Goal: Book appointment/travel/reservation

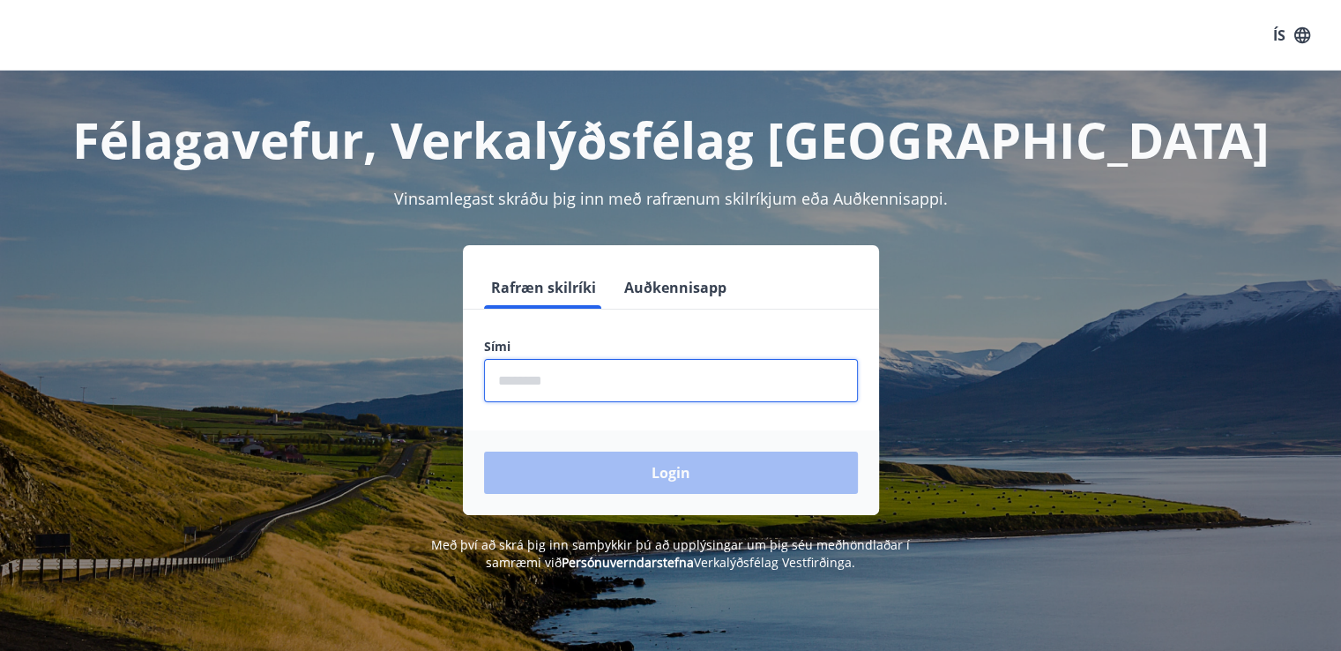
click at [529, 375] on input "phone" at bounding box center [671, 380] width 374 height 43
type input "********"
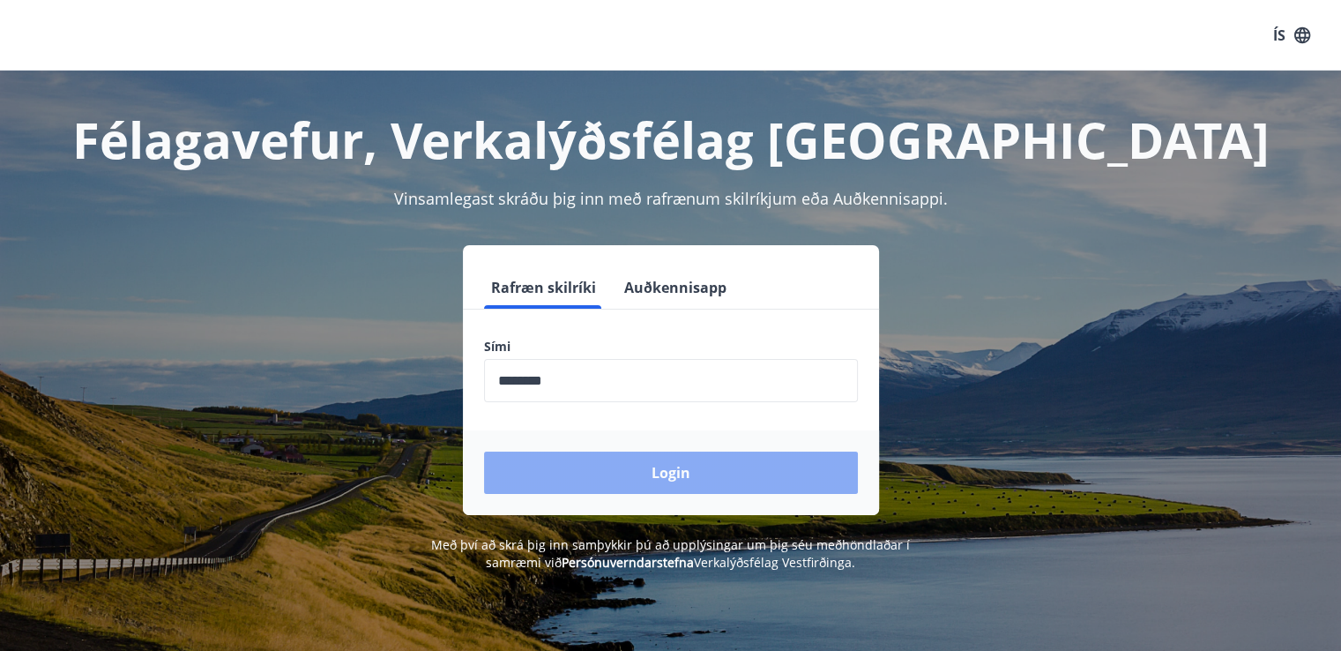
click at [638, 474] on button "Login" at bounding box center [671, 472] width 374 height 42
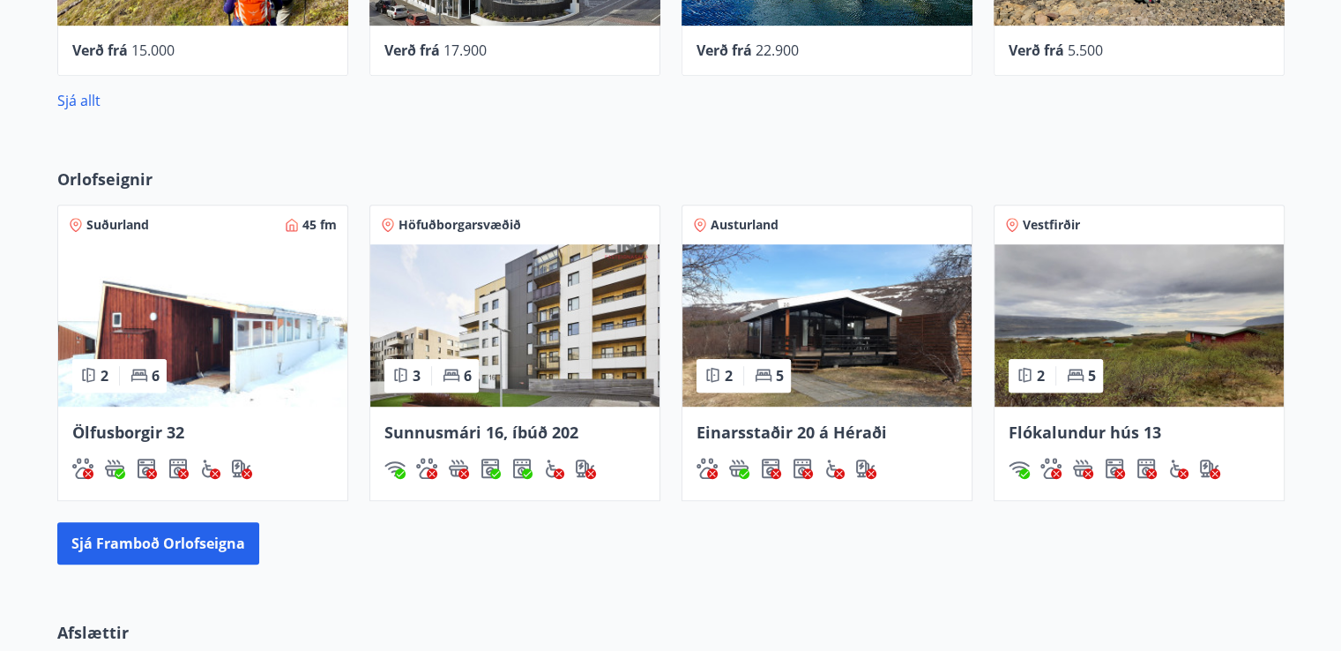
scroll to position [1035, 0]
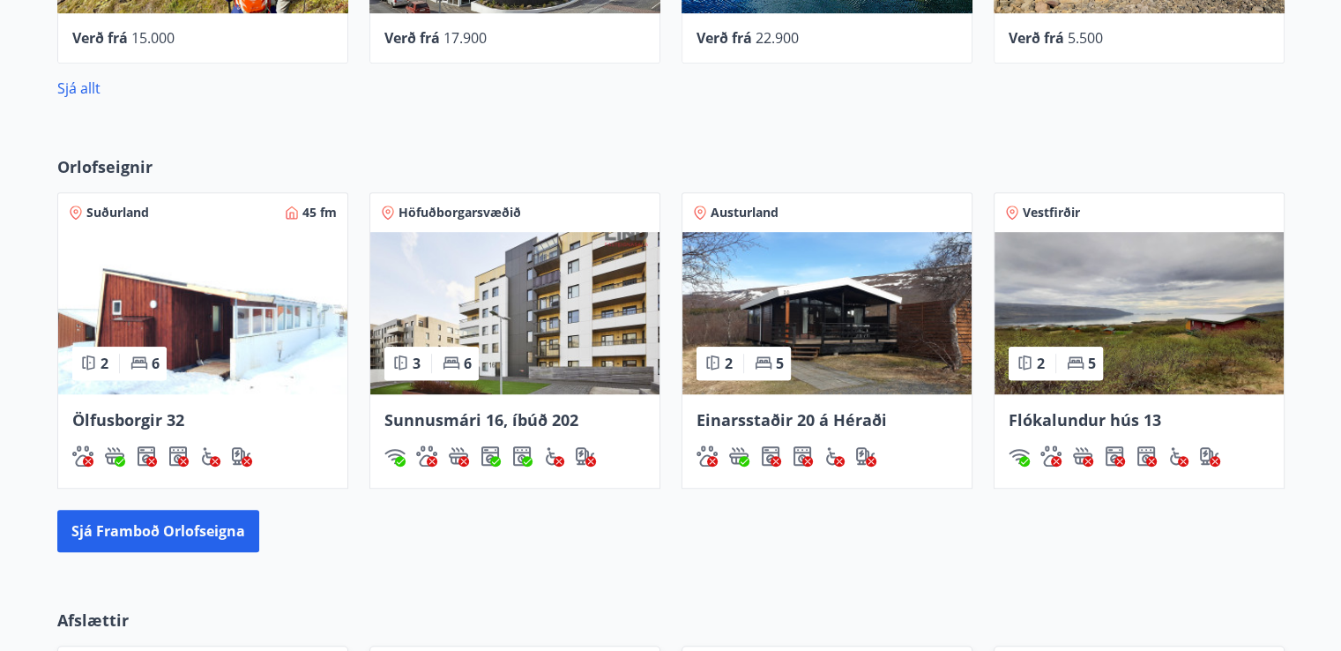
click at [462, 353] on div "6" at bounding box center [457, 362] width 29 height 19
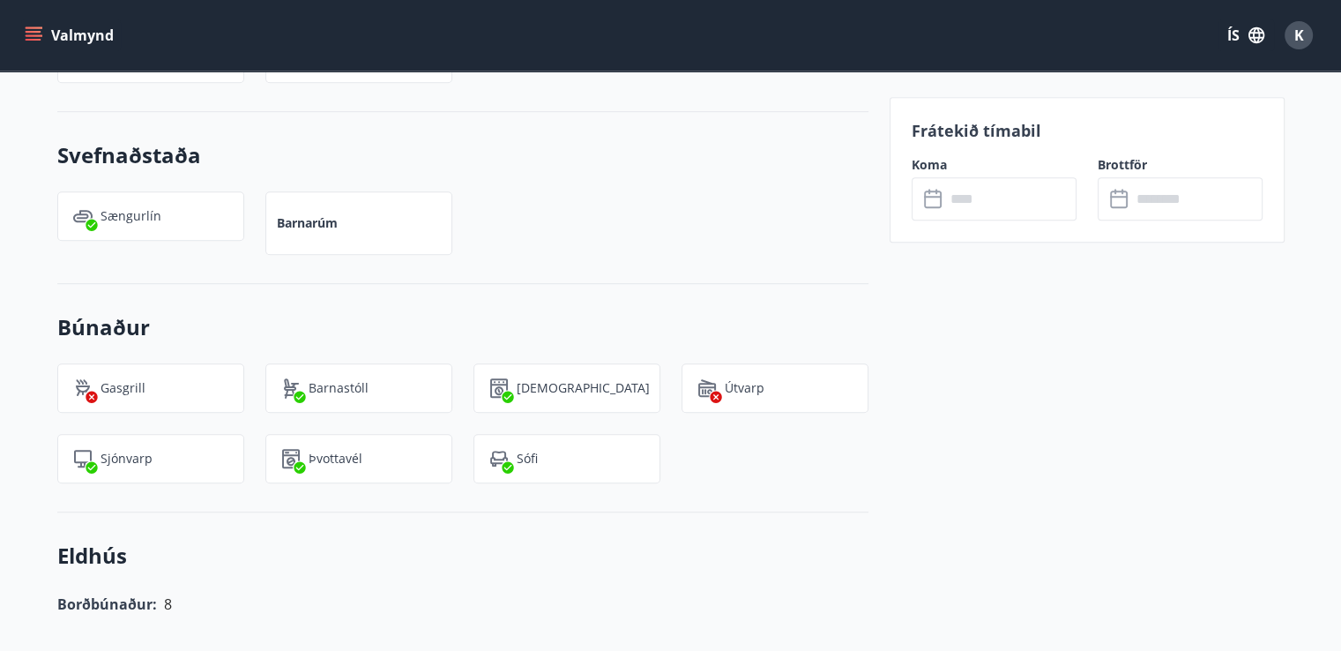
scroll to position [1150, 0]
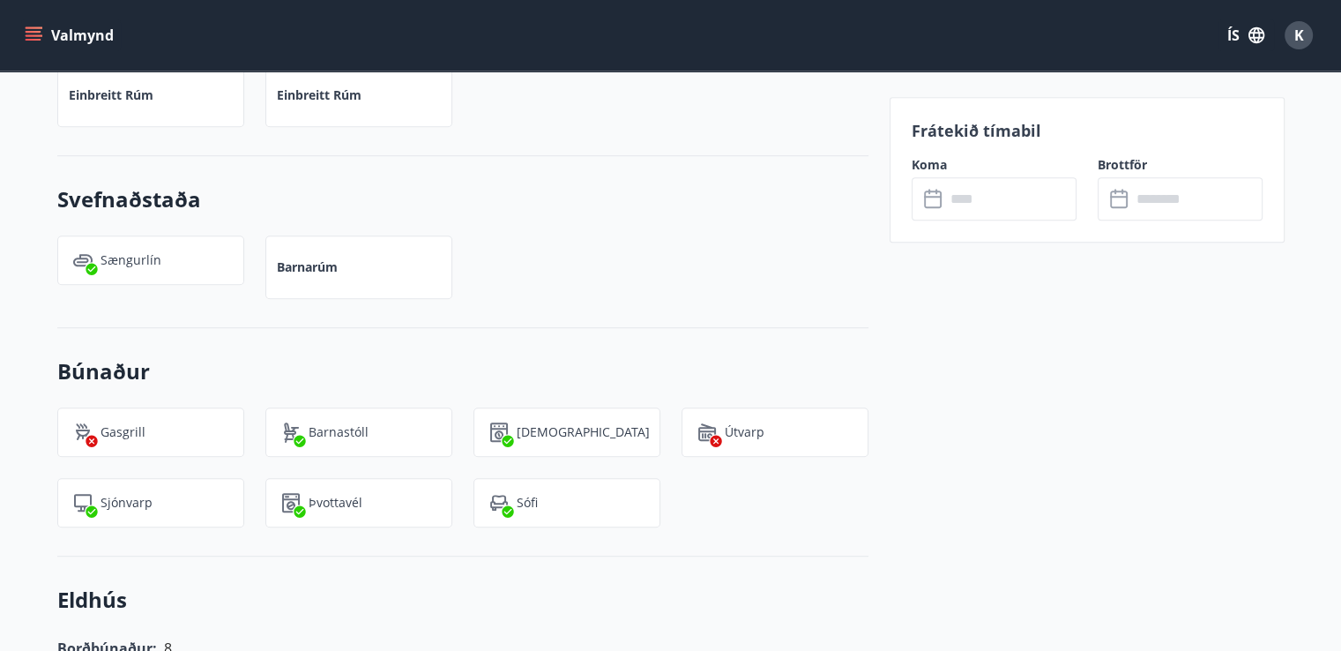
click at [941, 202] on icon at bounding box center [934, 199] width 21 height 21
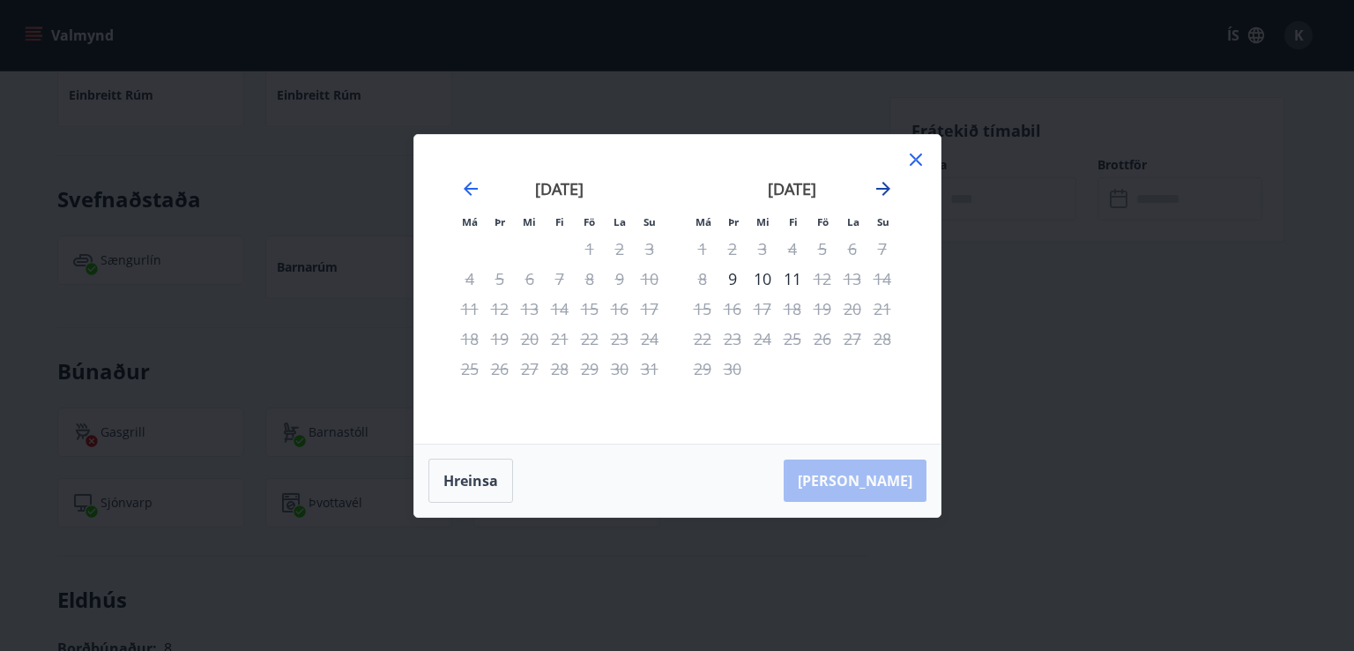
click at [882, 190] on icon "Move forward to switch to the next month." at bounding box center [883, 188] width 21 height 21
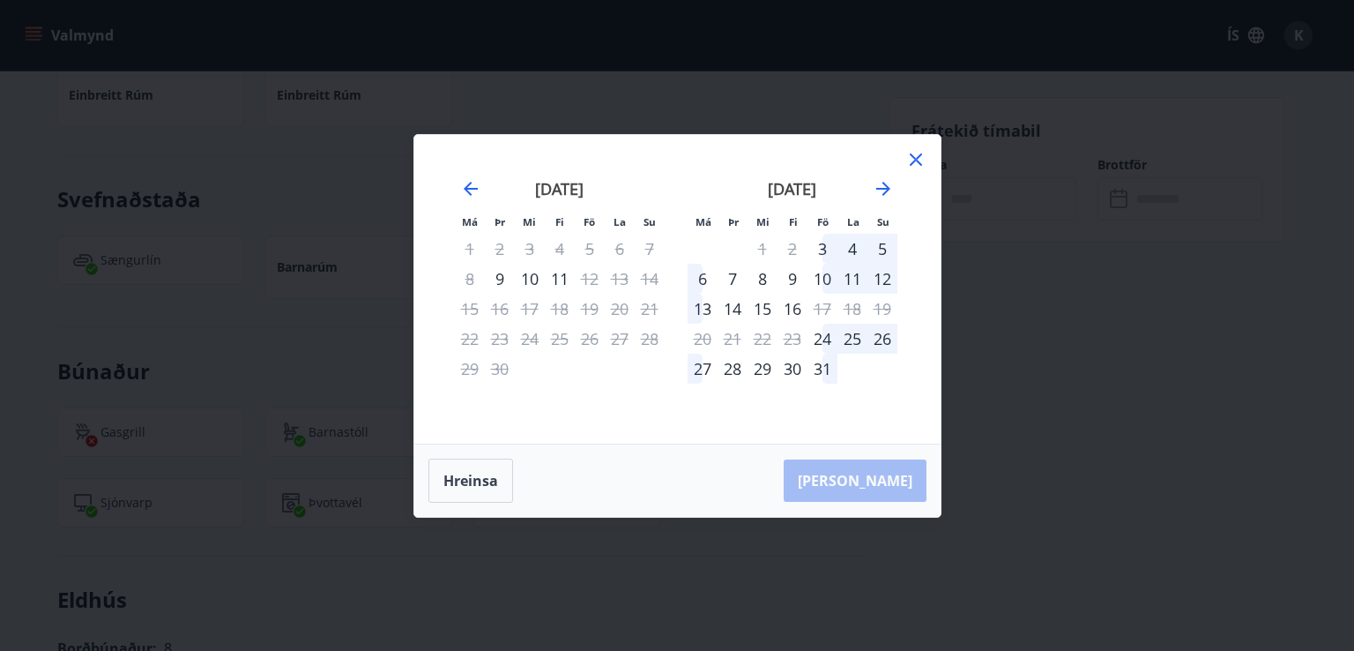
click at [703, 279] on div "6" at bounding box center [703, 279] width 30 height 30
click at [702, 279] on div "6" at bounding box center [703, 279] width 30 height 30
click at [469, 188] on icon "Move backward to switch to the previous month." at bounding box center [471, 189] width 14 height 14
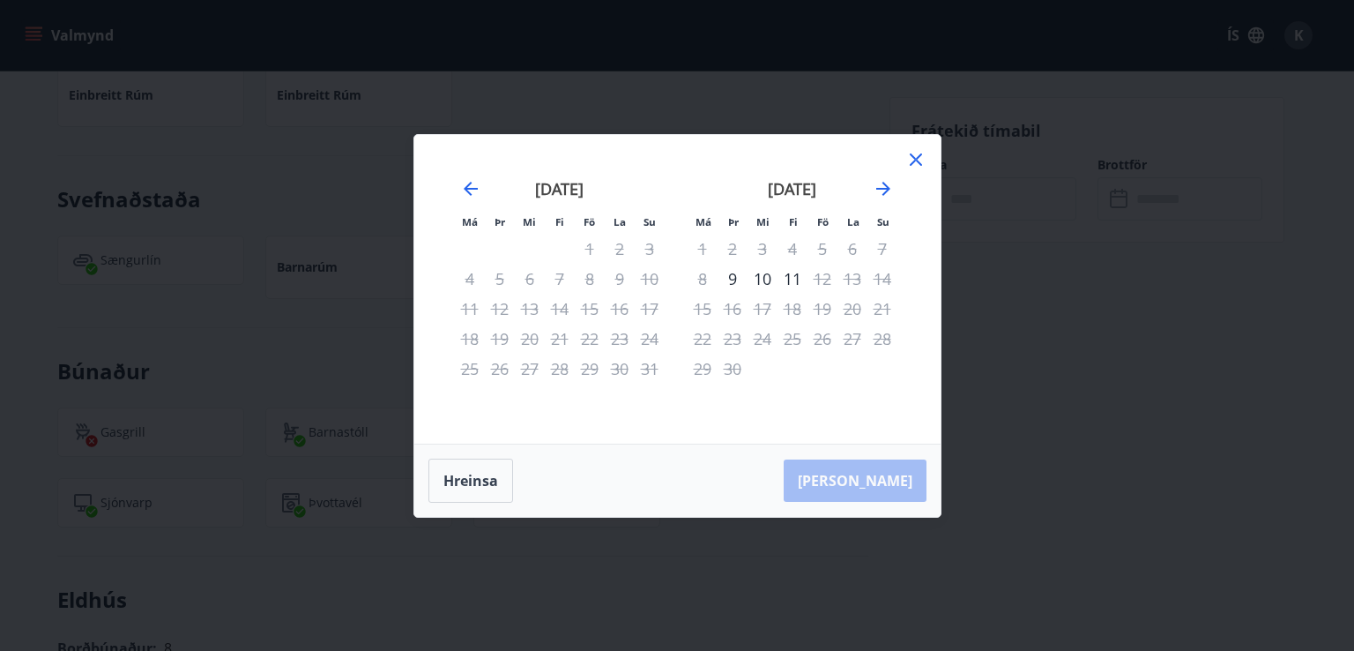
click at [914, 156] on icon at bounding box center [915, 159] width 21 height 21
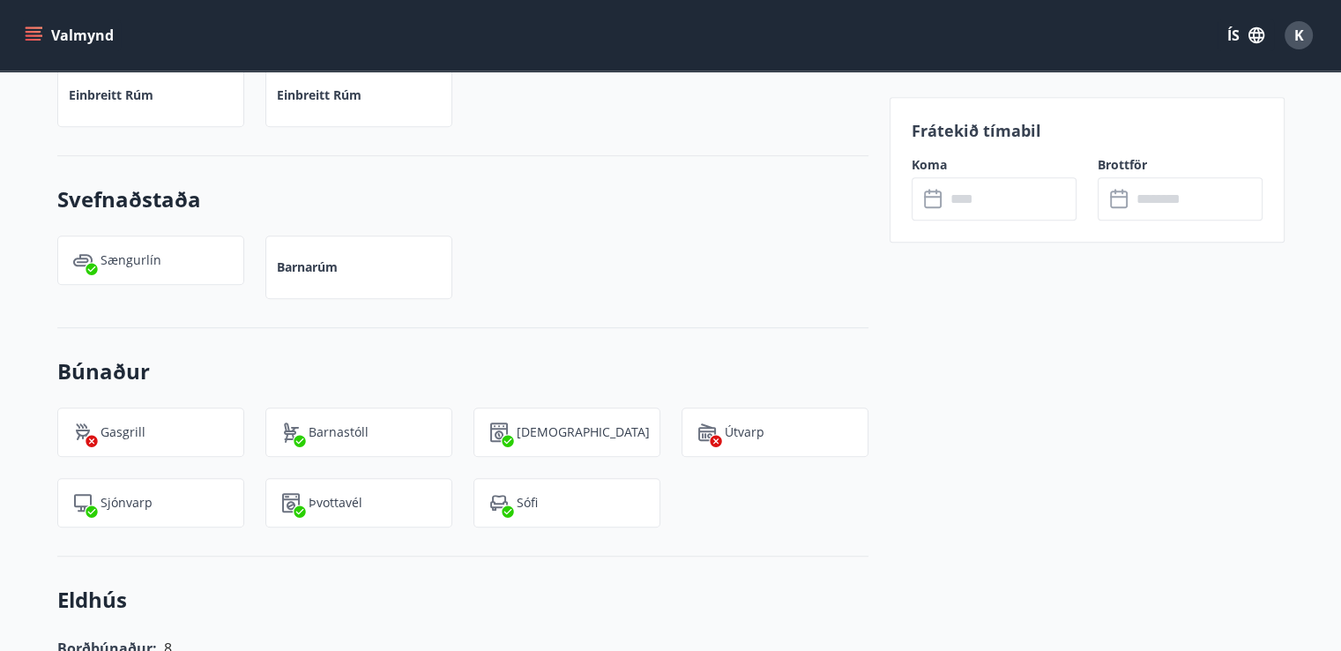
click at [941, 209] on div "​ ​" at bounding box center [993, 198] width 165 height 43
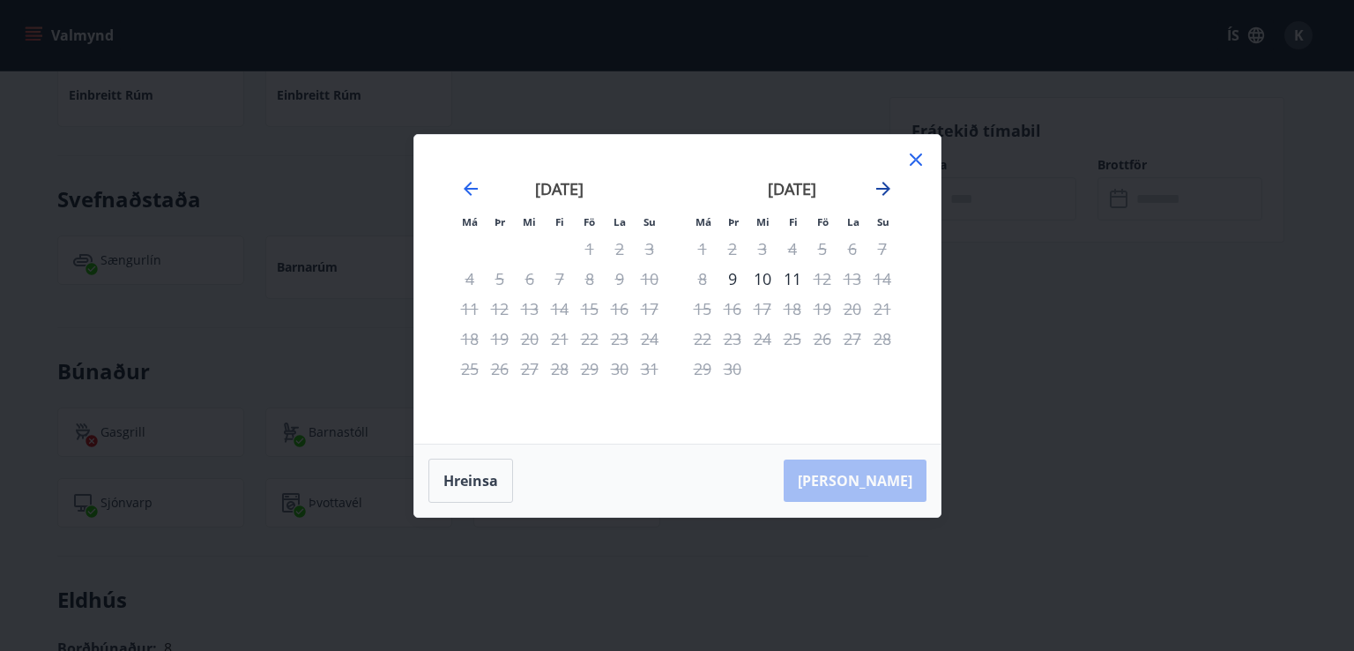
click at [882, 188] on icon "Move forward to switch to the next month." at bounding box center [883, 189] width 14 height 14
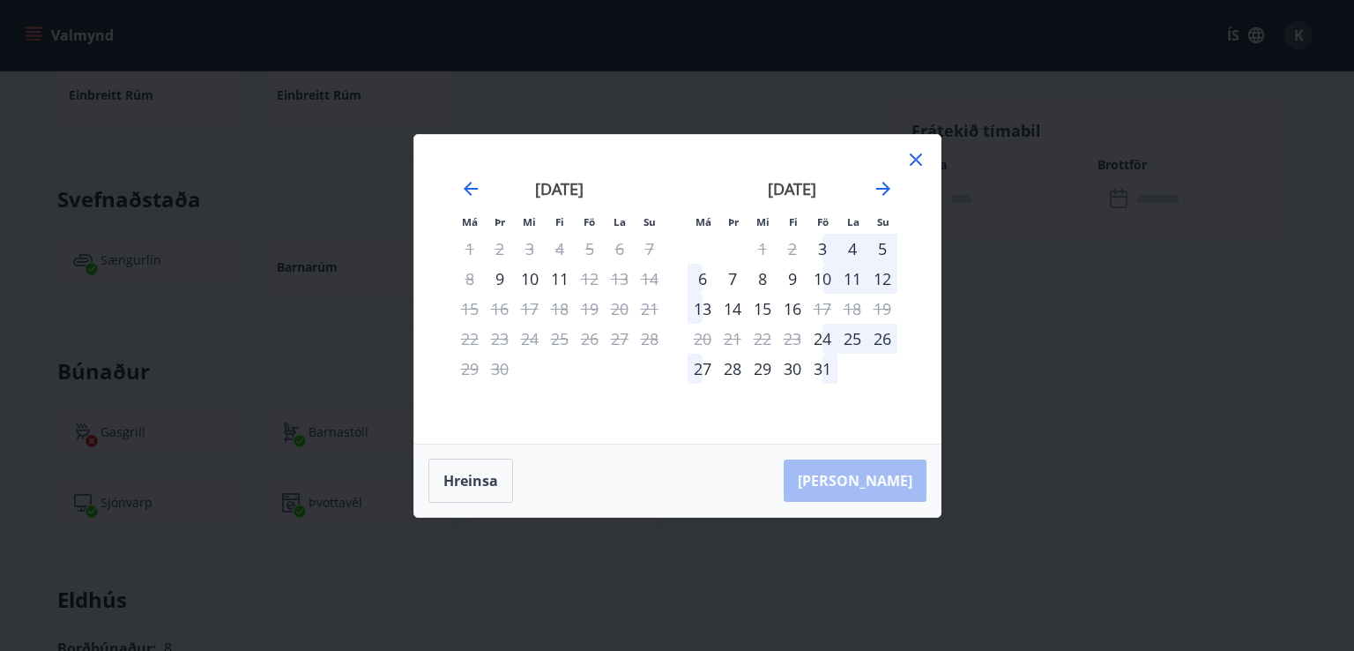
click at [705, 273] on div "6" at bounding box center [703, 279] width 30 height 30
click at [702, 281] on div "6" at bounding box center [703, 279] width 30 height 30
click at [911, 160] on icon at bounding box center [915, 159] width 21 height 21
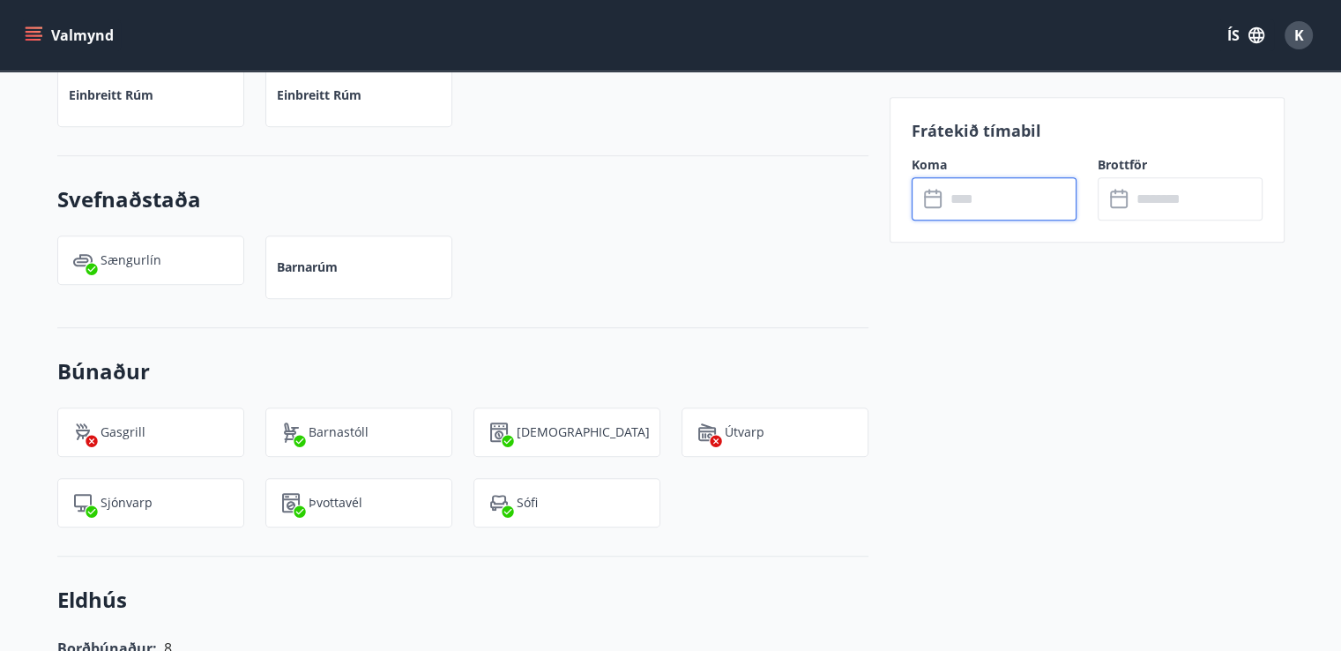
click at [947, 207] on input "text" at bounding box center [1010, 198] width 131 height 43
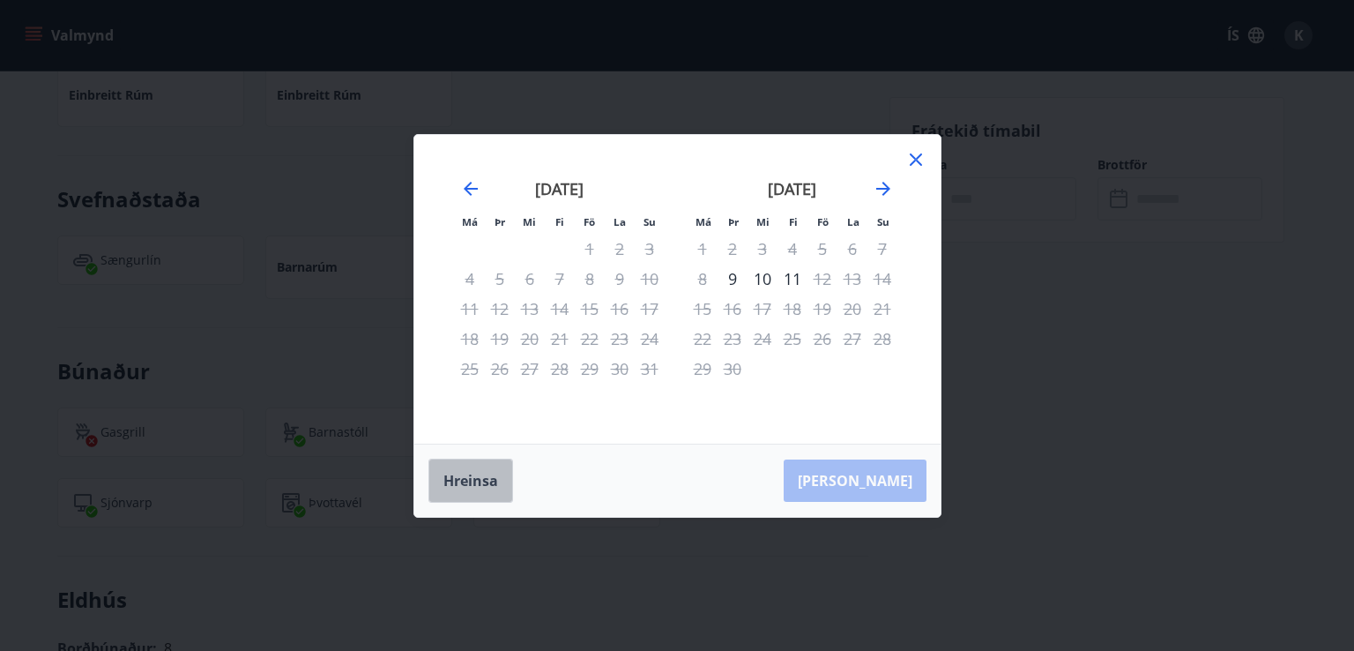
click at [471, 477] on button "Hreinsa" at bounding box center [470, 480] width 85 height 44
click at [882, 188] on icon "Move forward to switch to the next month." at bounding box center [883, 189] width 14 height 14
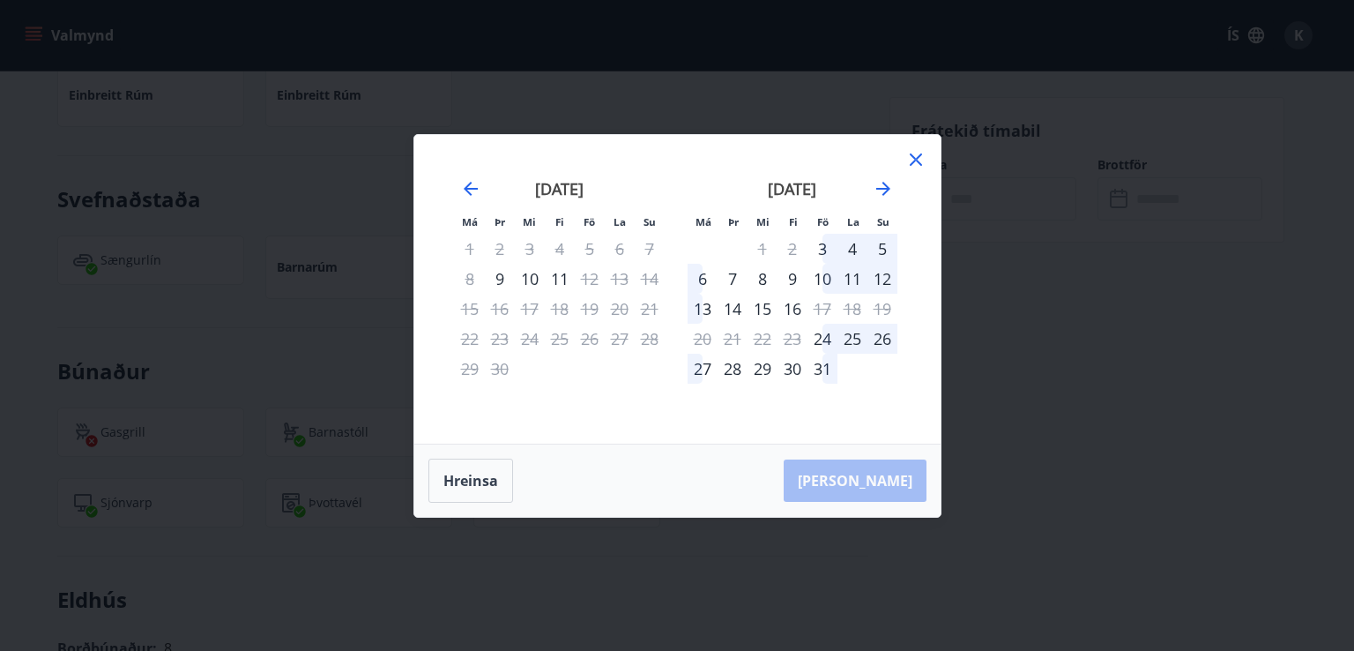
click at [706, 275] on div "6" at bounding box center [703, 279] width 30 height 30
click at [705, 310] on div "13" at bounding box center [703, 309] width 30 height 30
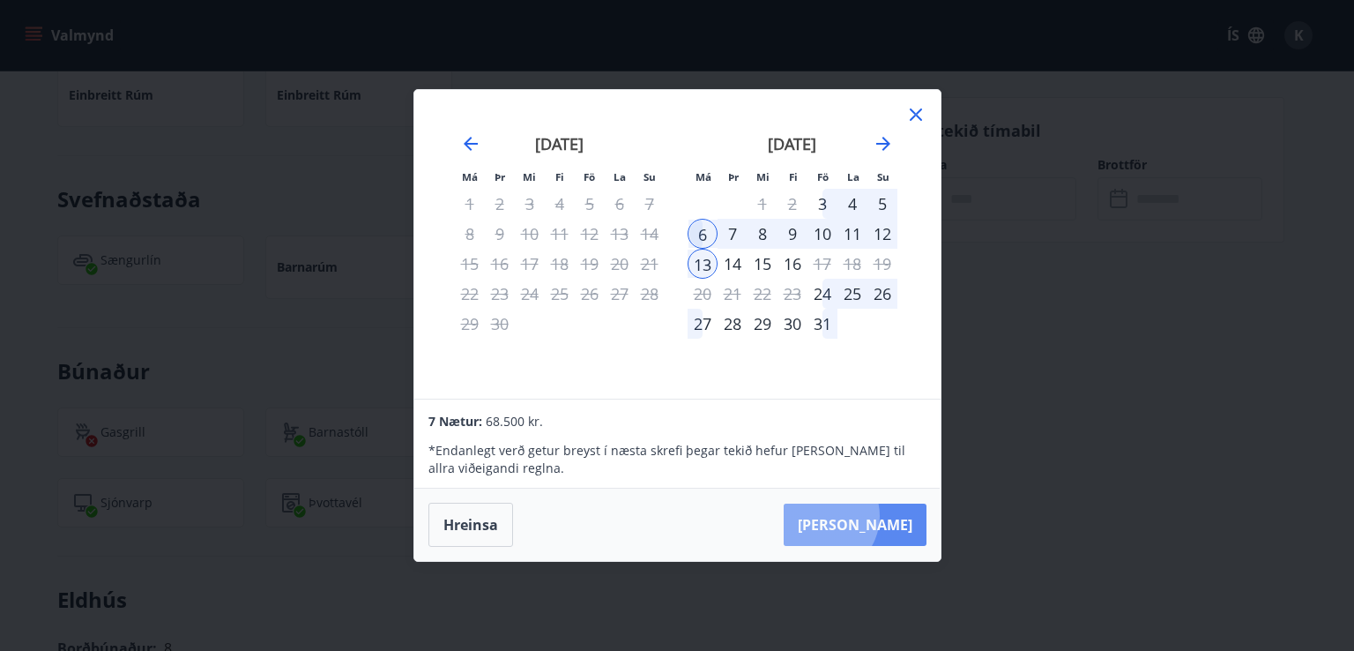
click at [874, 516] on button "Taka Frá" at bounding box center [855, 524] width 143 height 42
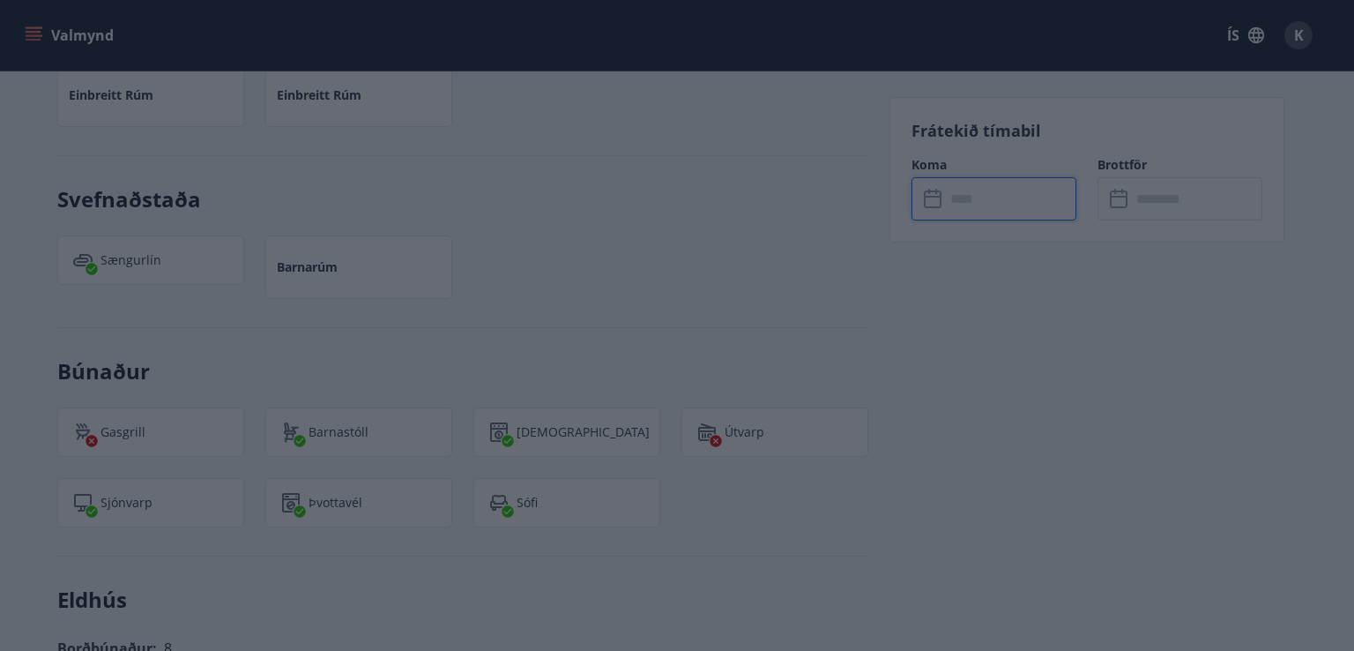
type input "******"
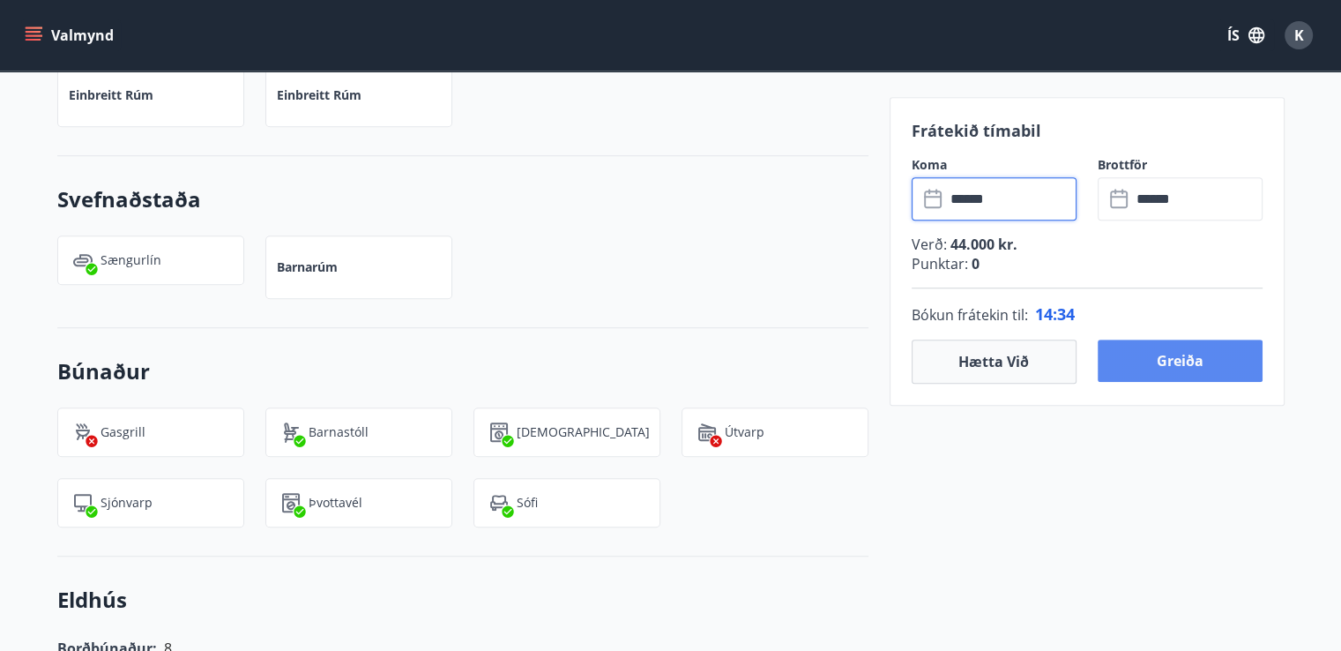
click at [1162, 361] on button "Greiða" at bounding box center [1179, 360] width 165 height 42
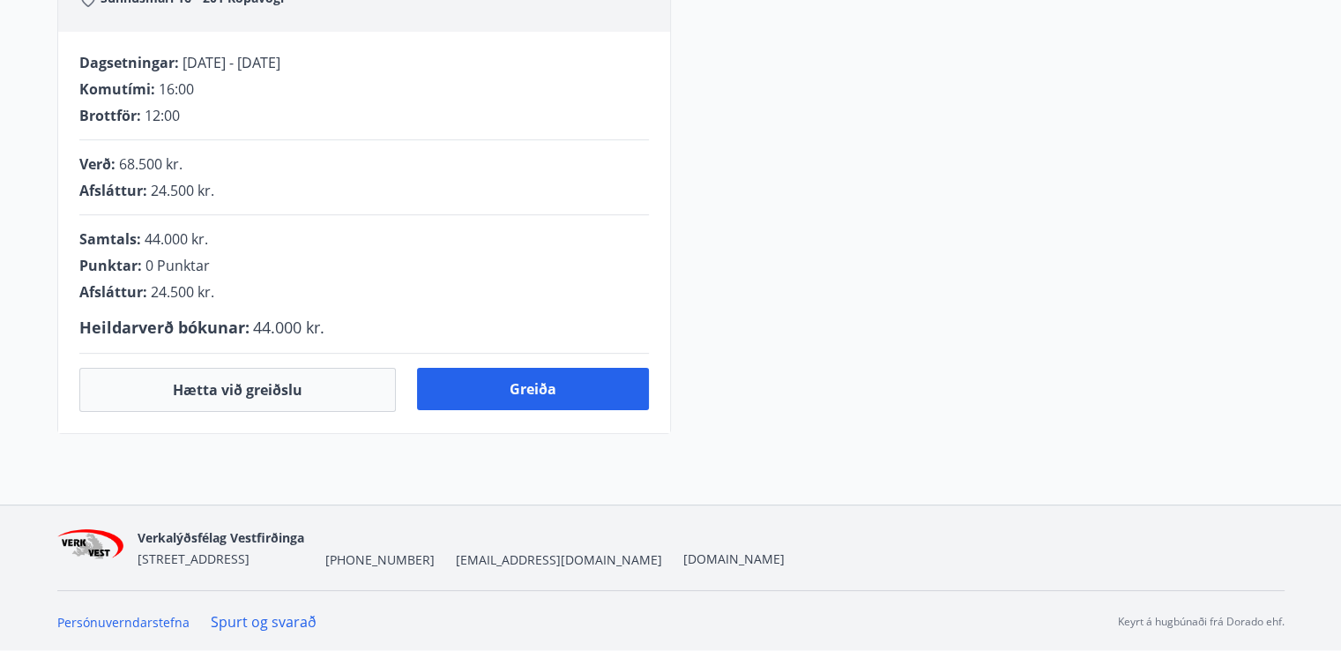
scroll to position [540, 0]
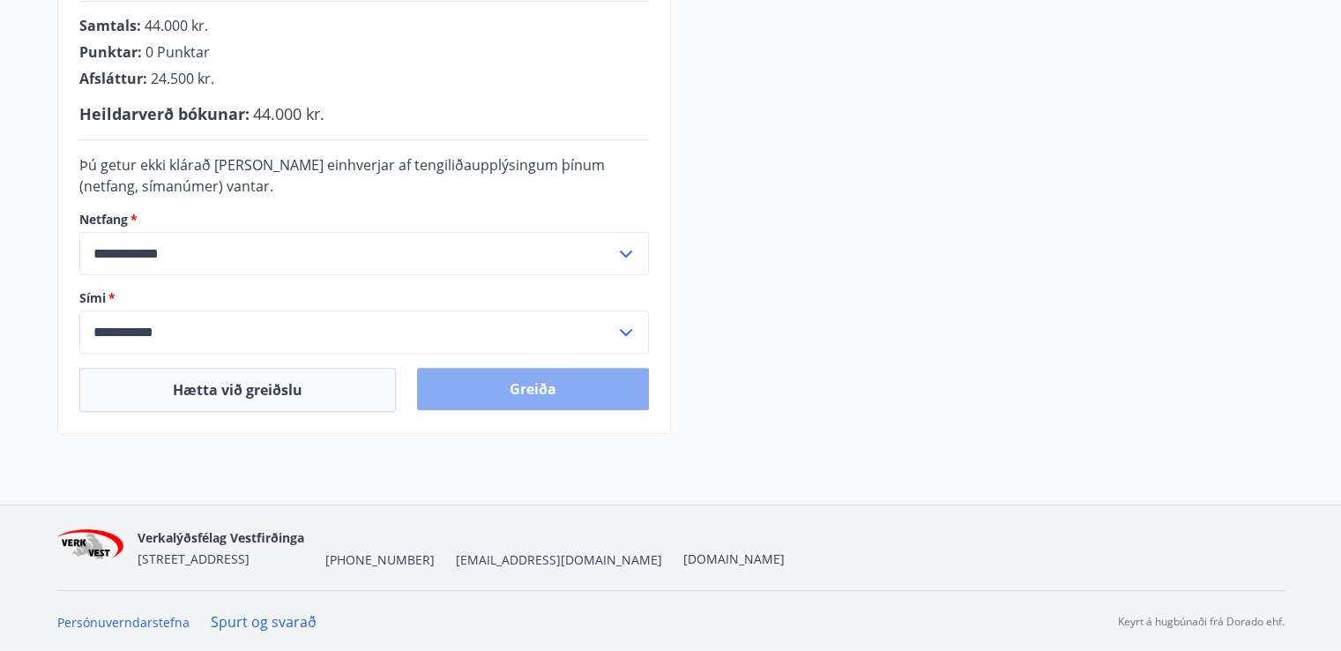
click at [525, 385] on button "Greiða" at bounding box center [533, 389] width 232 height 42
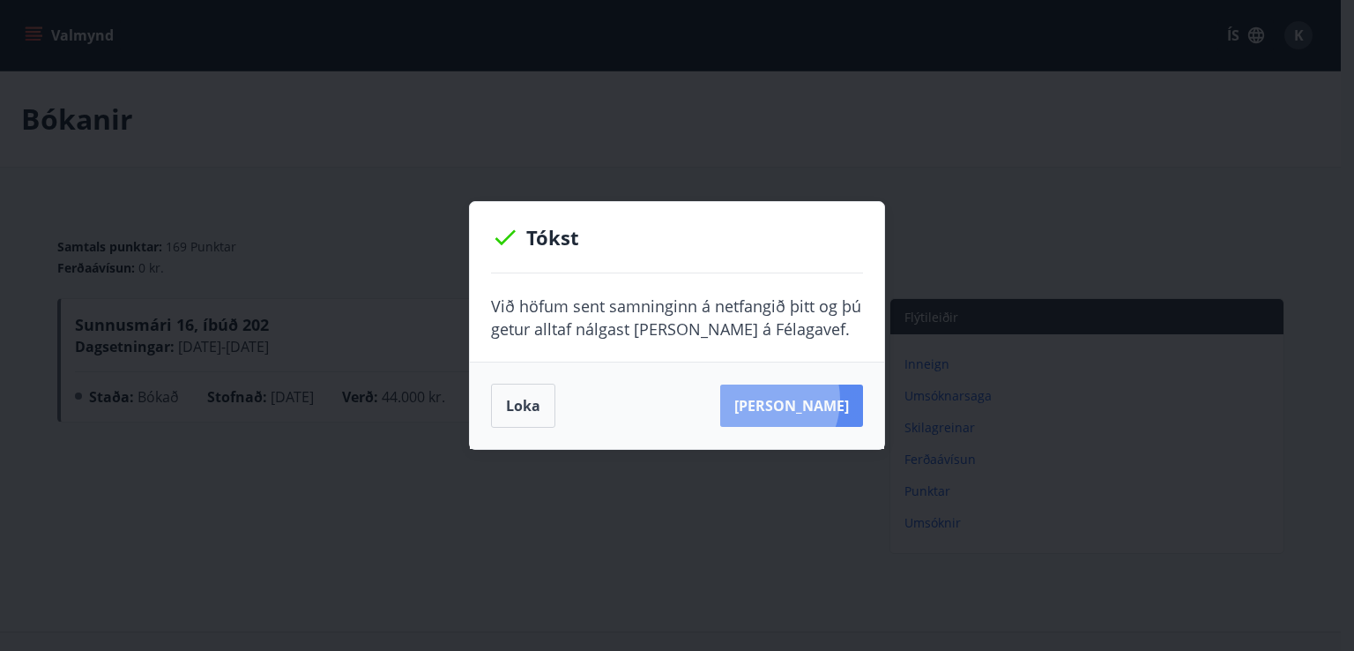
click at [787, 399] on button "Sjá samning" at bounding box center [791, 405] width 143 height 42
